Goal: Navigation & Orientation: Understand site structure

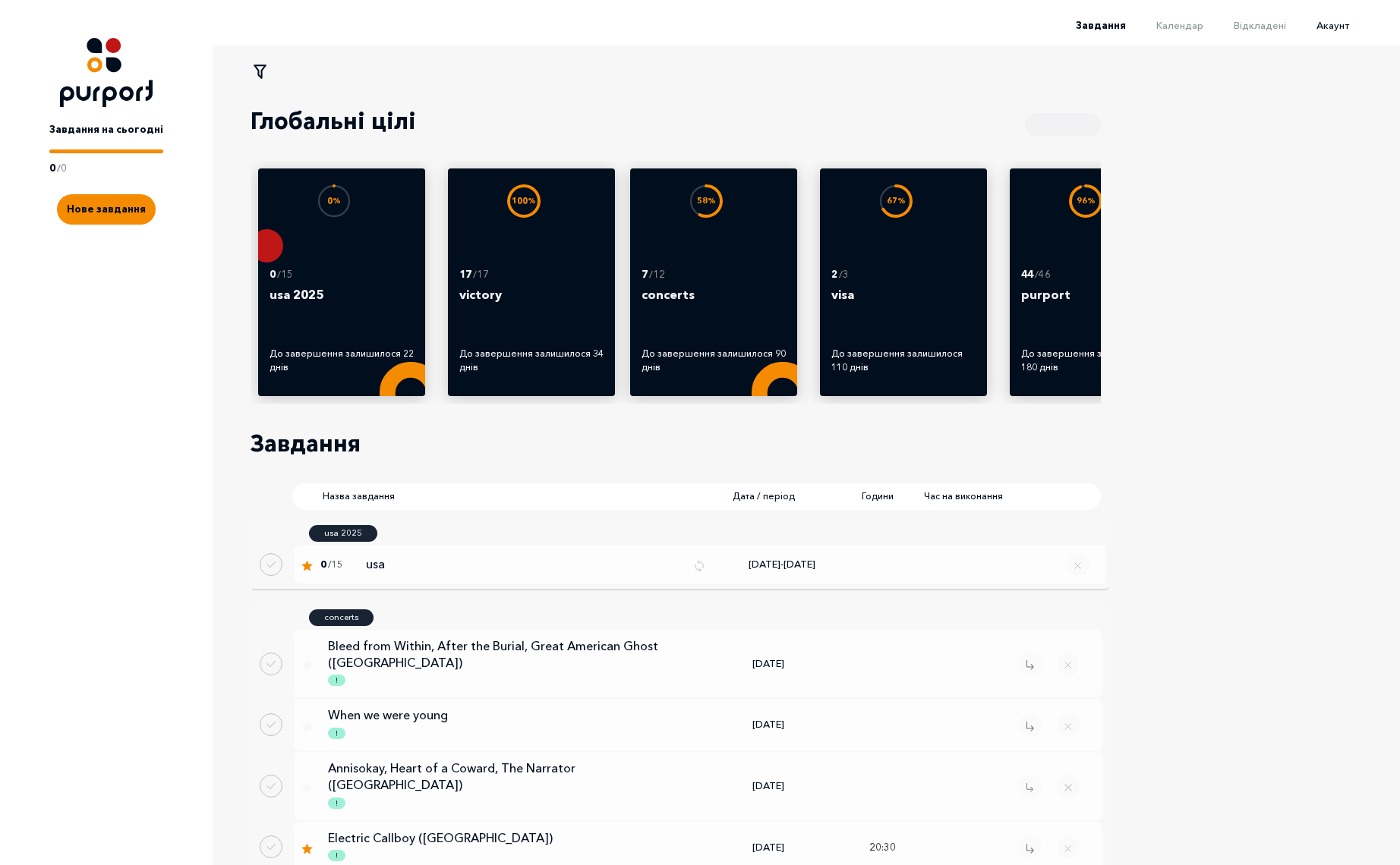
click at [1336, 27] on span "Акаунт" at bounding box center [1332, 25] width 32 height 12
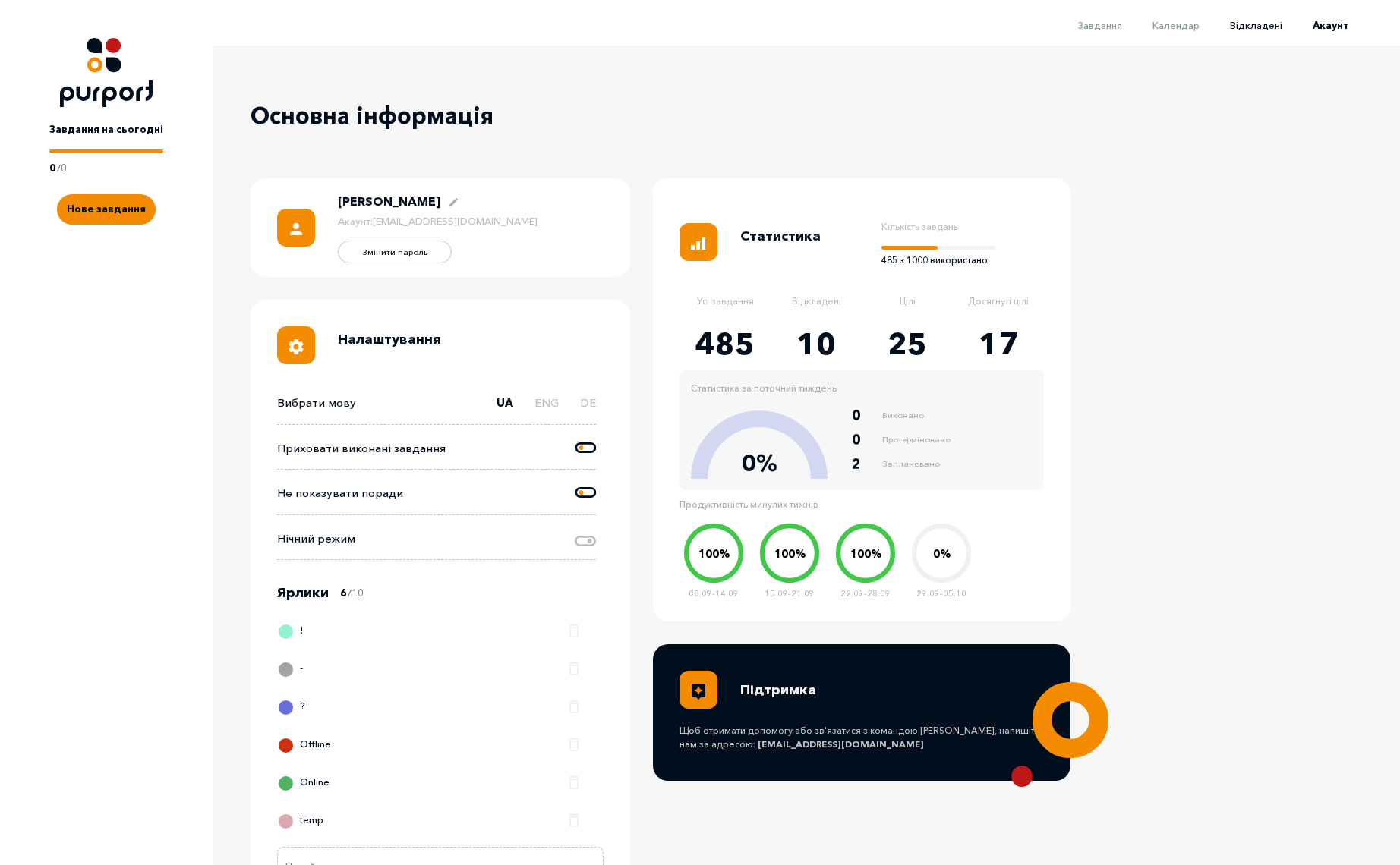
click at [1278, 26] on span "Відкладені" at bounding box center [1255, 25] width 52 height 12
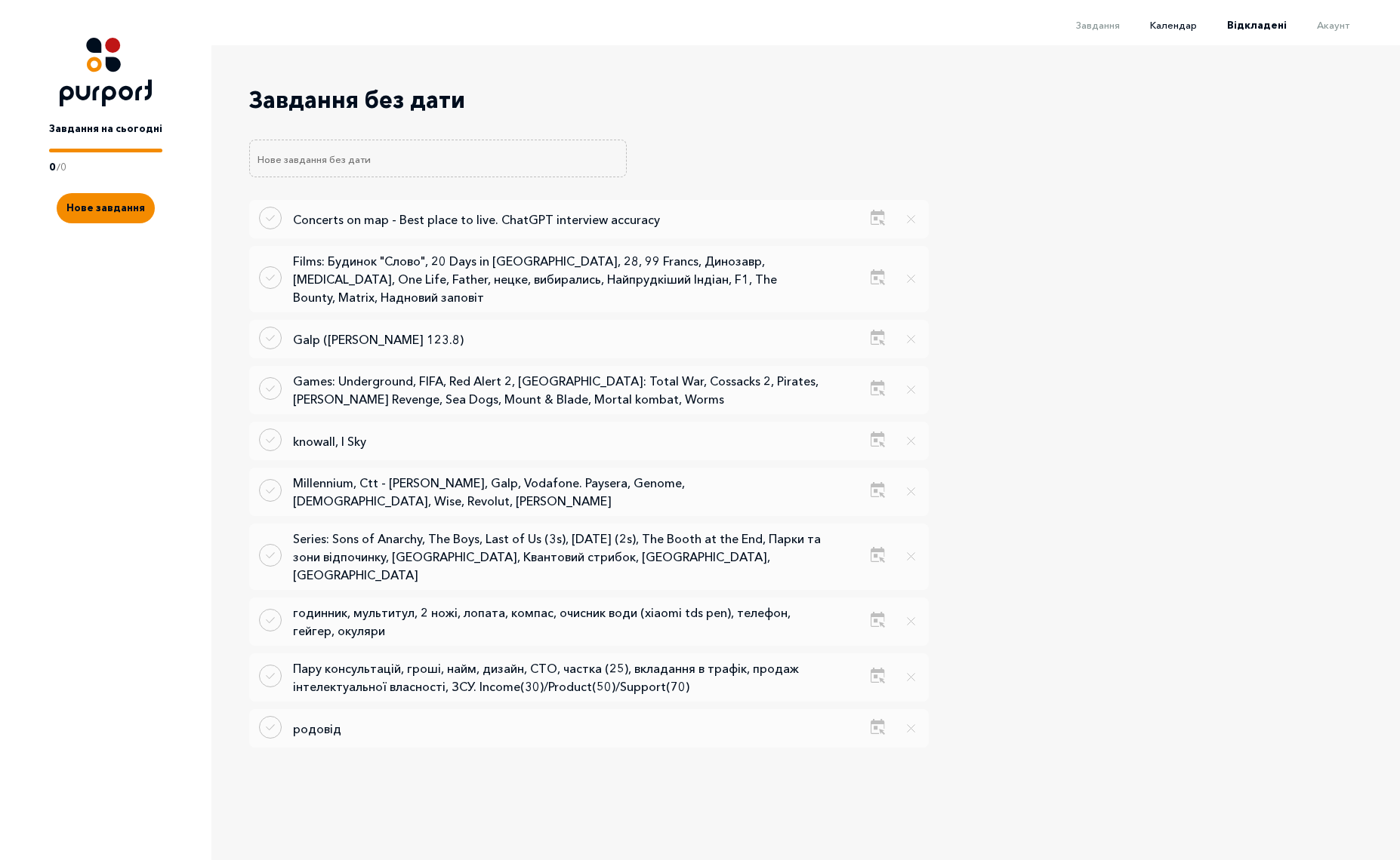
click at [1171, 23] on span "Календар" at bounding box center [1173, 25] width 47 height 12
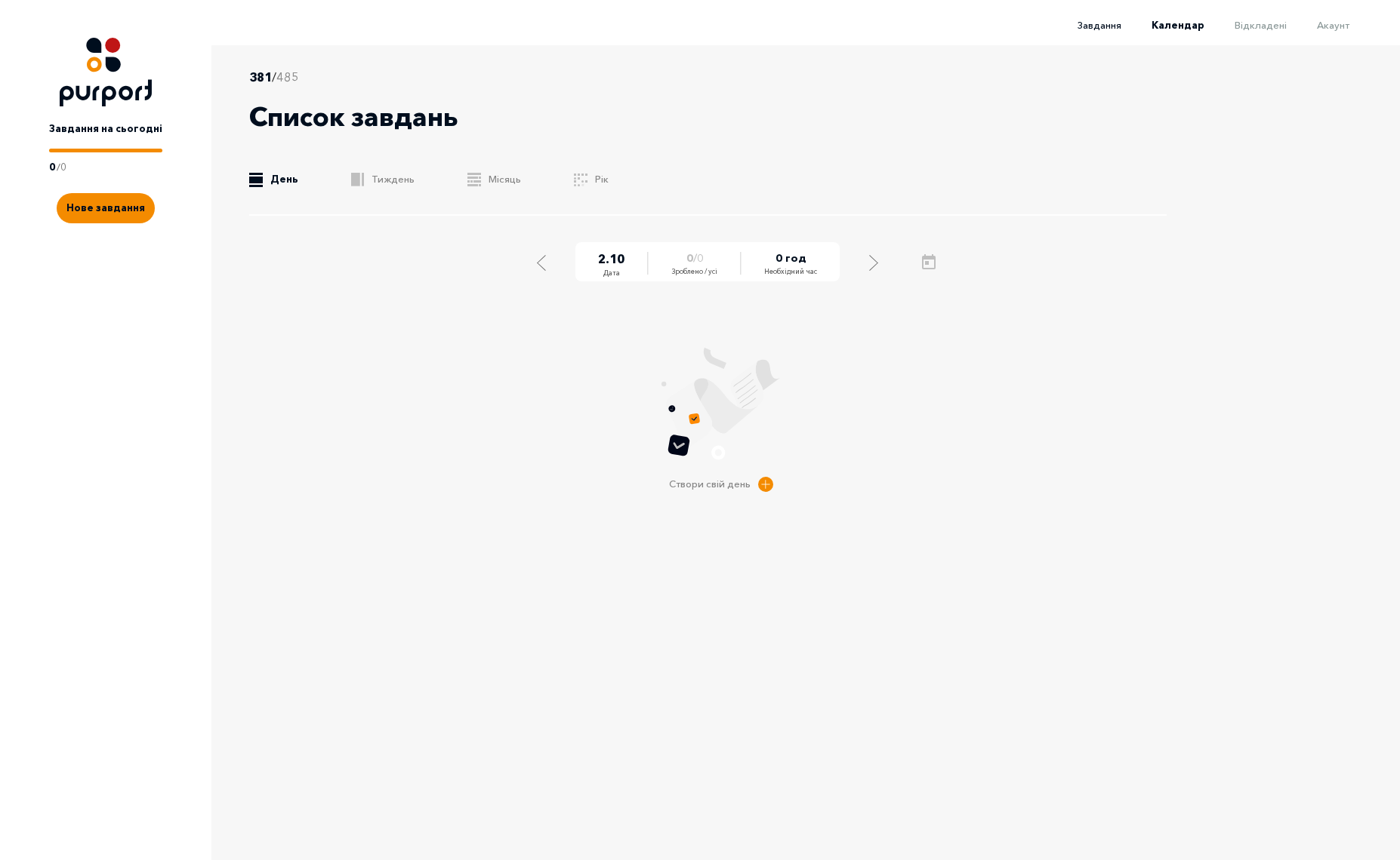
click at [1096, 21] on span "Завдання" at bounding box center [1099, 25] width 44 height 12
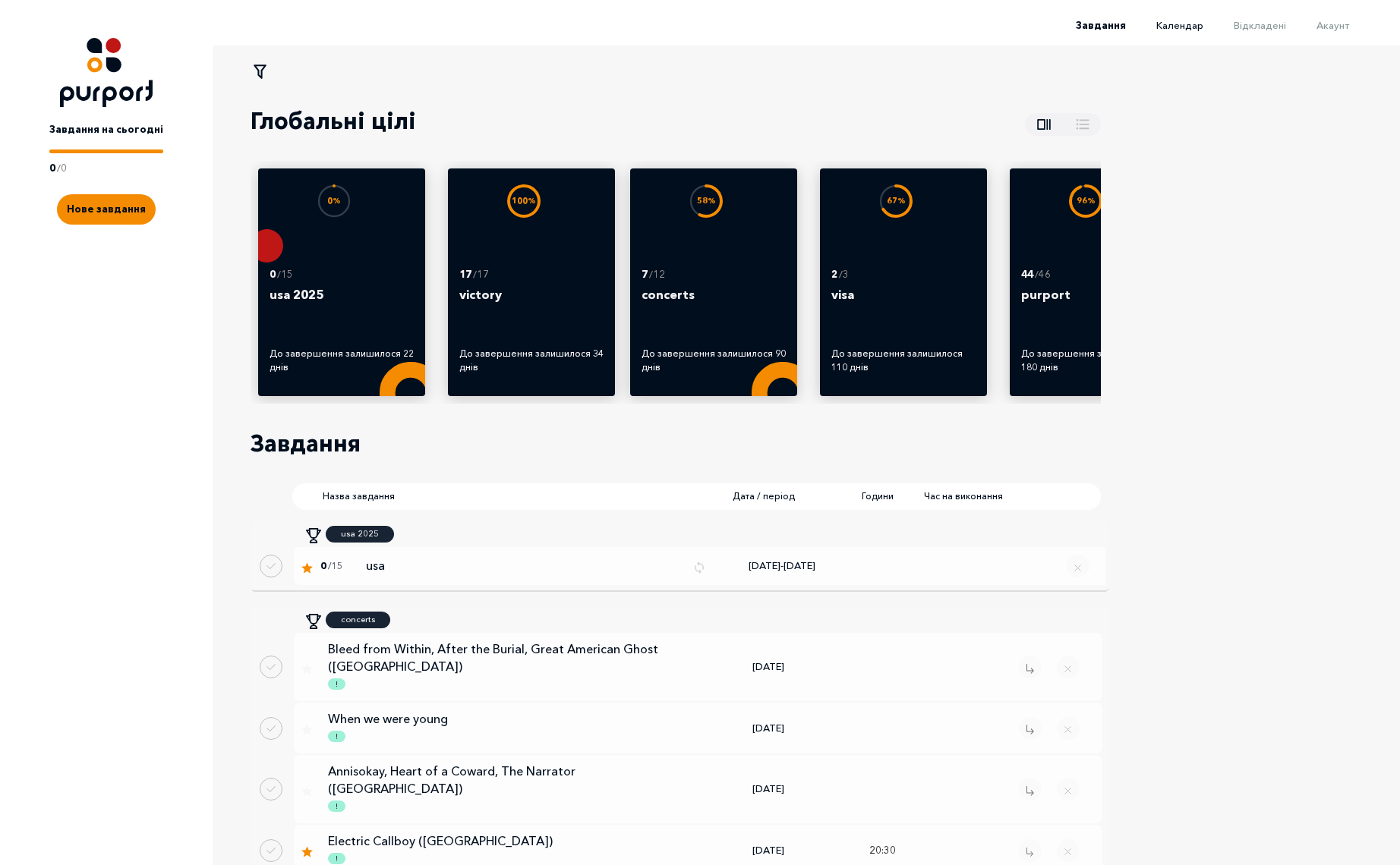
click at [1185, 24] on span "Календар" at bounding box center [1179, 25] width 47 height 12
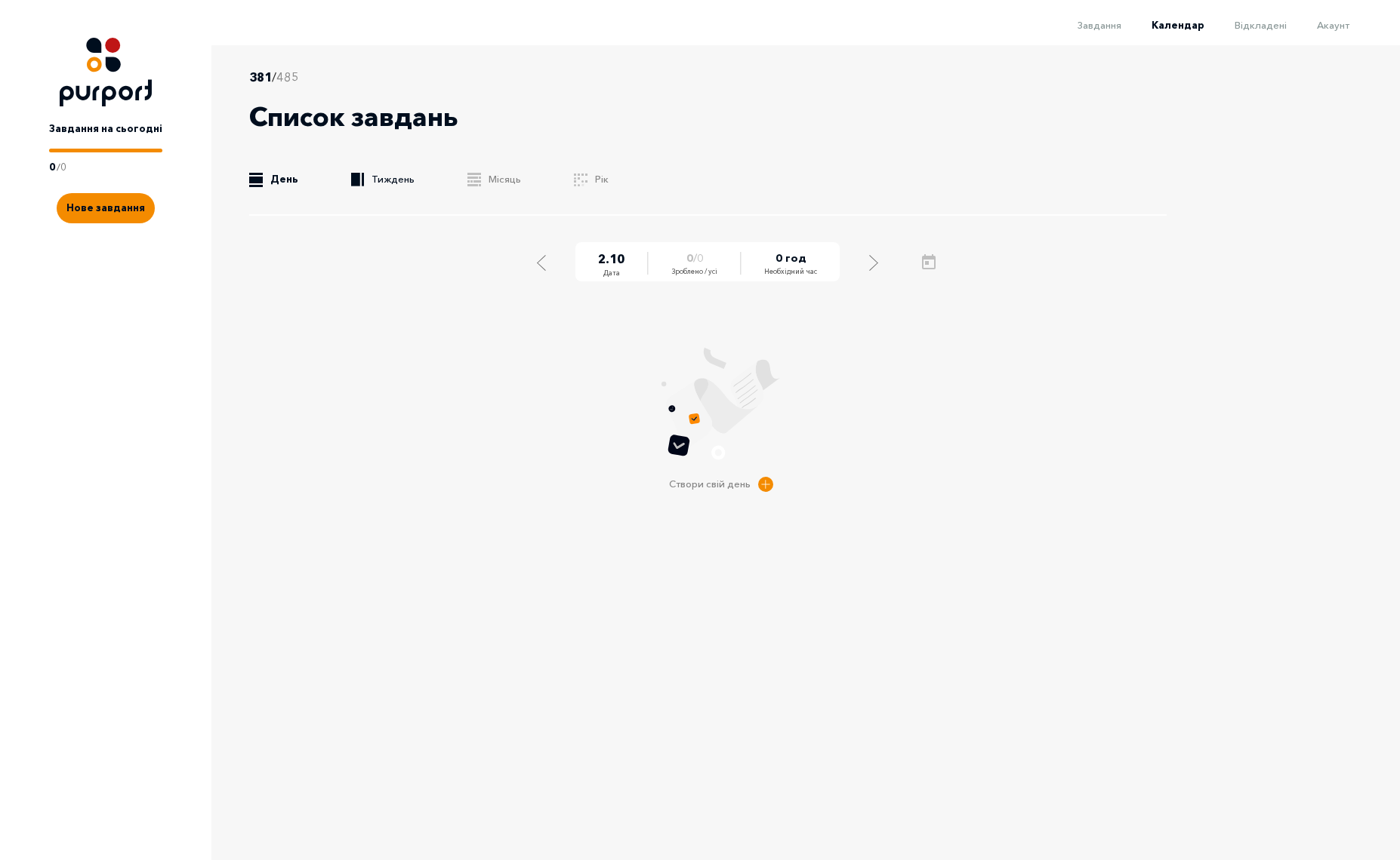
click at [396, 172] on link ".b{fill:#F48B00;} Тиждень" at bounding box center [382, 179] width 63 height 15
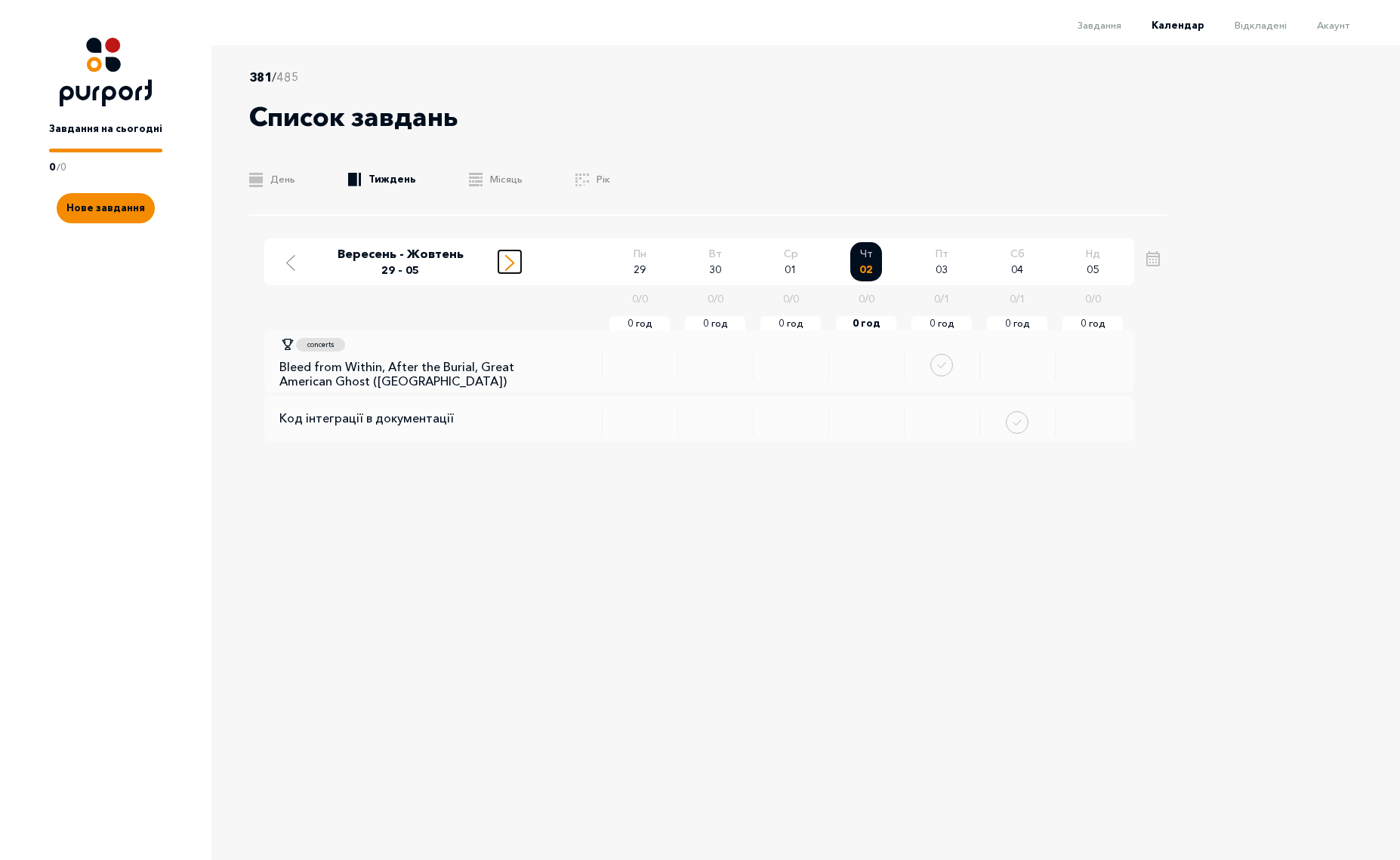
click at [511, 263] on icon "Move to next week" at bounding box center [509, 262] width 9 height 16
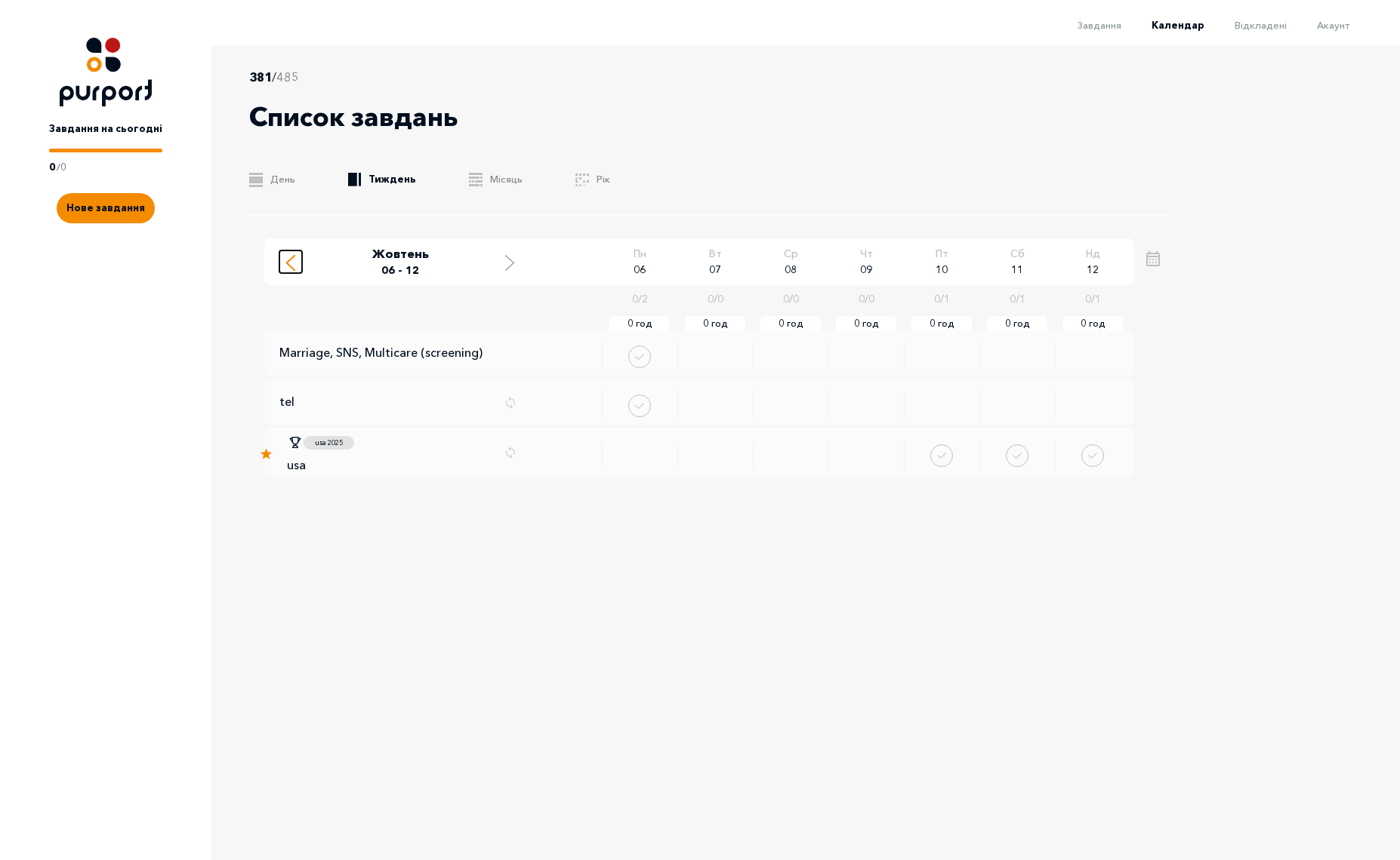
click at [290, 265] on line "Move to previous week" at bounding box center [290, 266] width 7 height 7
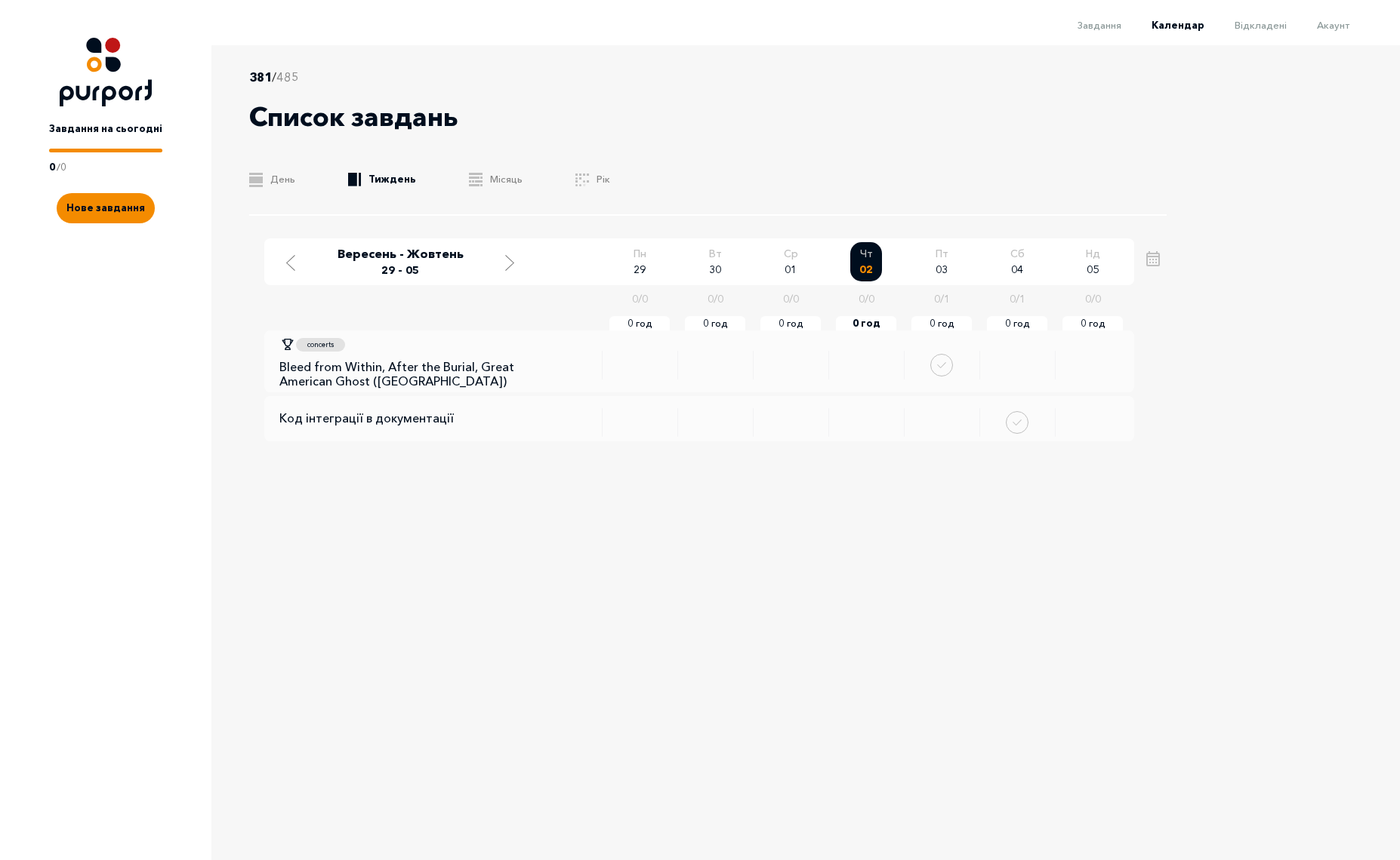
click at [702, 163] on div "381 / 485 Список завдань .b{fill:#F48B00;} День .b{fill:#F48B00;} Тиждень .b{fi…" at bounding box center [707, 142] width 917 height 148
click at [511, 266] on line "Move to next week" at bounding box center [509, 266] width 7 height 7
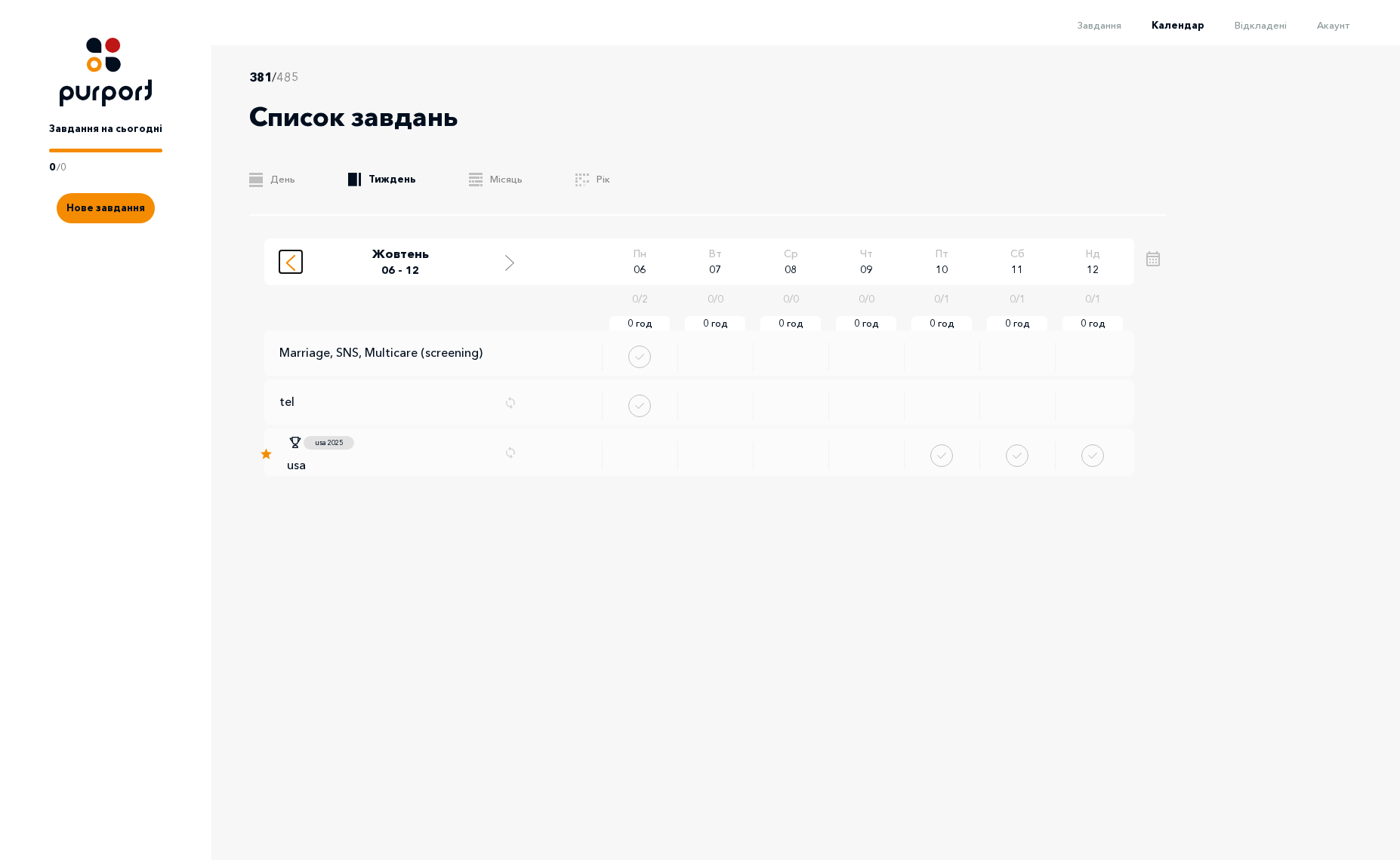
click at [294, 253] on div "Move to previous week" at bounding box center [290, 261] width 14 height 19
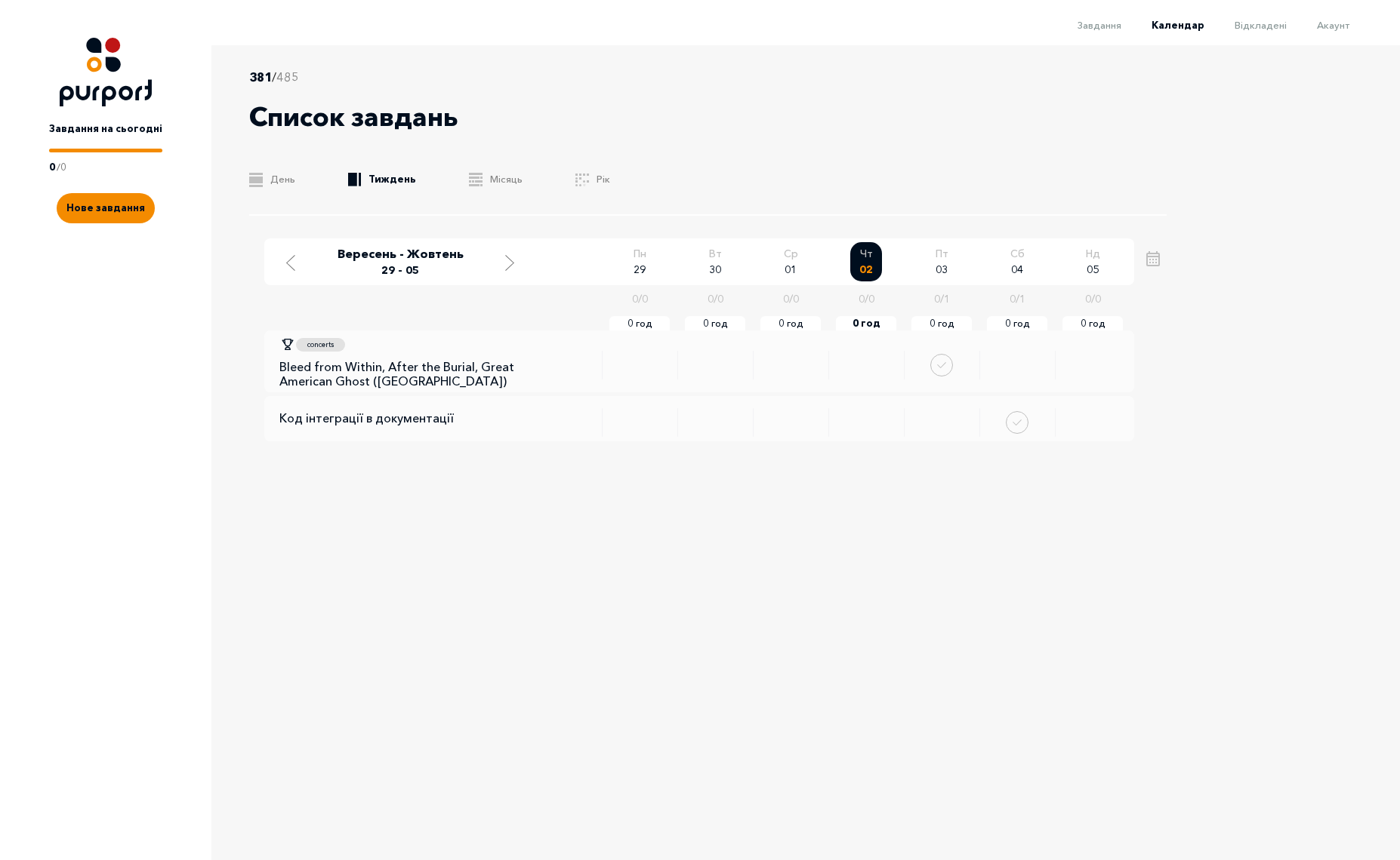
click at [804, 152] on div "381 / 485 Список завдань .b{fill:#F48B00;} День .b{fill:#F48B00;} Тиждень .b{fi…" at bounding box center [707, 142] width 917 height 148
click at [1267, 25] on span "Відкладені" at bounding box center [1260, 25] width 52 height 12
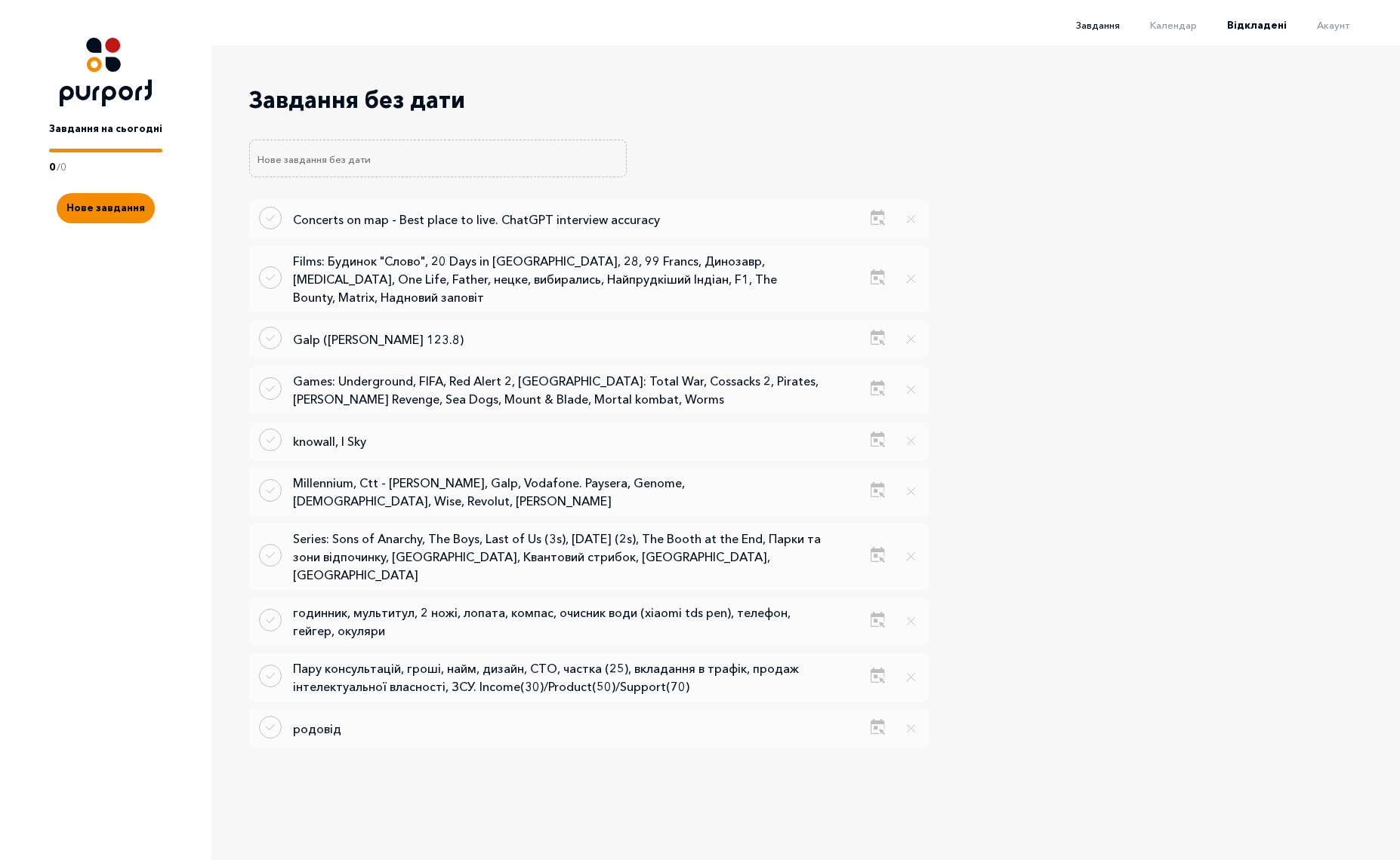
click at [1093, 25] on span "Завдання" at bounding box center [1097, 25] width 44 height 12
